Goal: Information Seeking & Learning: Learn about a topic

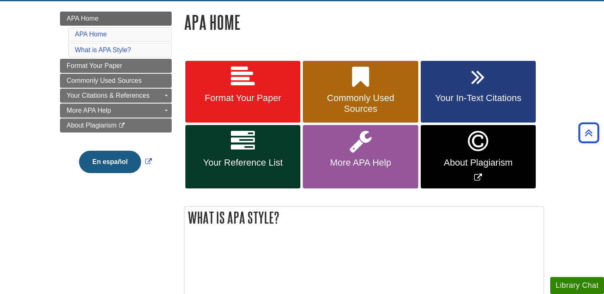
scroll to position [107, 0]
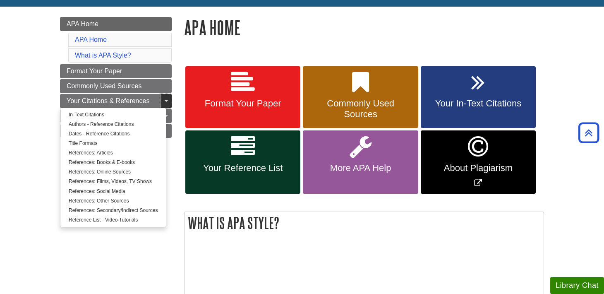
click at [166, 101] on span "Guide Page Menu" at bounding box center [166, 101] width 3 height 2
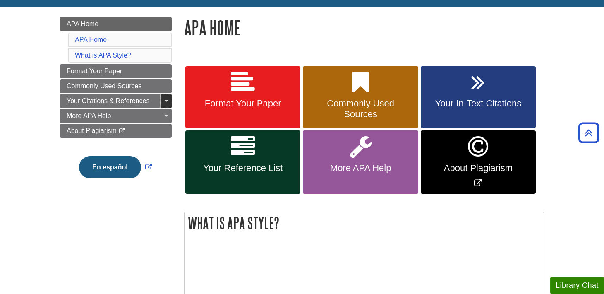
click at [165, 97] on link "Toggle Dropdown" at bounding box center [166, 101] width 12 height 14
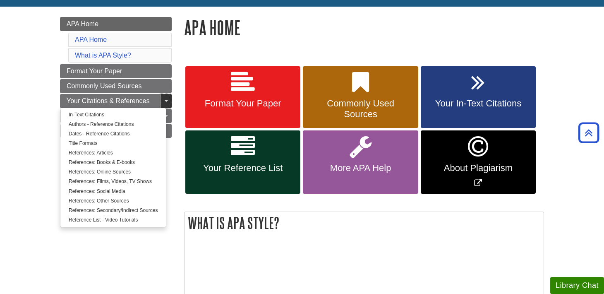
click at [165, 97] on link "Toggle Dropdown" at bounding box center [166, 101] width 12 height 14
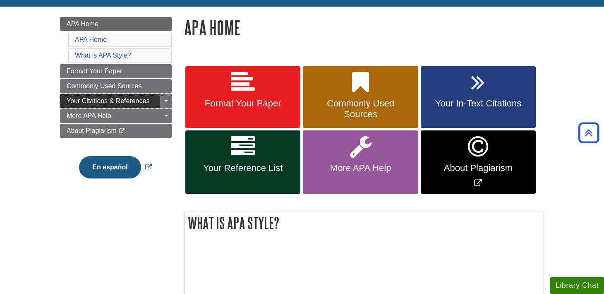
click at [126, 98] on span "Your Citations & References" at bounding box center [108, 100] width 83 height 7
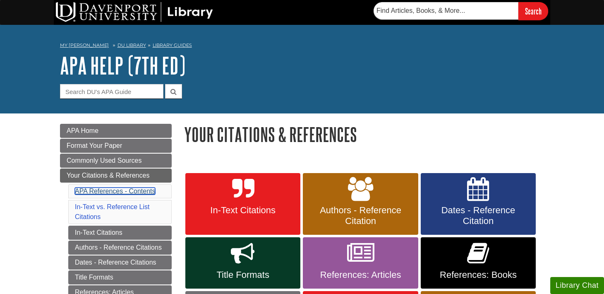
click at [136, 190] on link "APA References - Contents" at bounding box center [115, 191] width 80 height 7
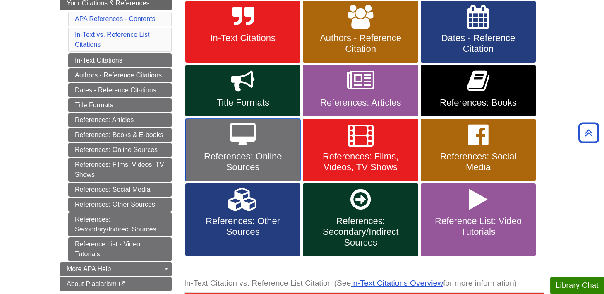
click at [256, 140] on link "References: Online Sources" at bounding box center [242, 150] width 115 height 62
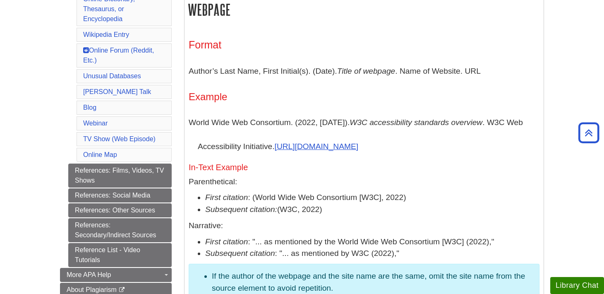
scroll to position [463, 0]
